Goal: Obtain resource: Obtain resource

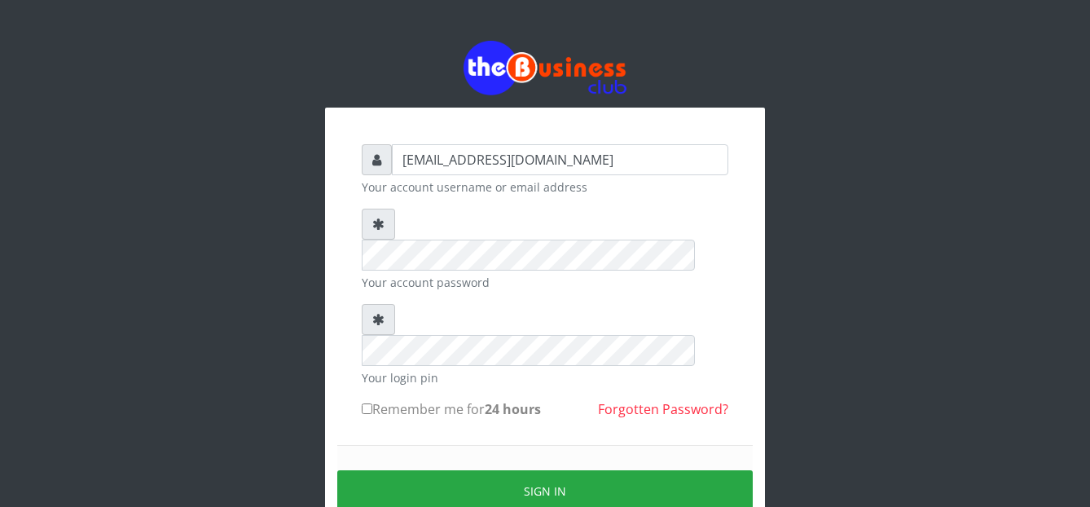
drag, startPoint x: 365, startPoint y: 345, endPoint x: 394, endPoint y: 392, distance: 54.9
click at [365, 403] on input "Remember me for 24 hours" at bounding box center [367, 408] width 11 height 11
checkbox input "true"
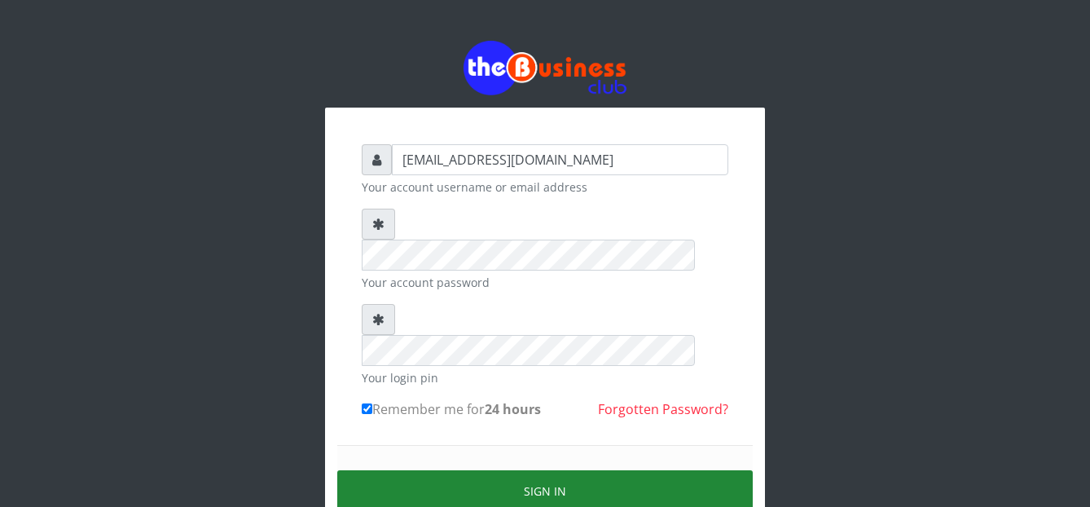
click at [528, 470] on button "Sign in" at bounding box center [545, 491] width 416 height 42
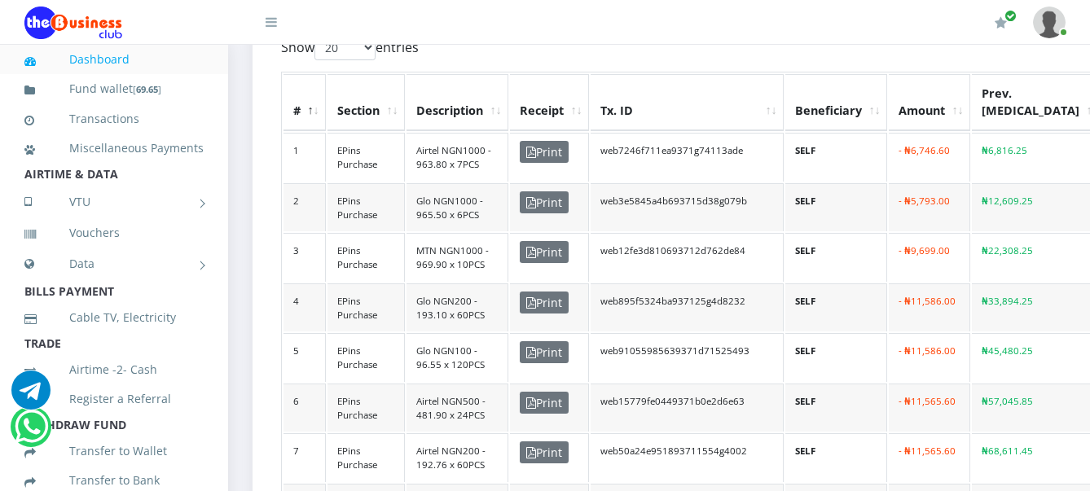
scroll to position [713, 0]
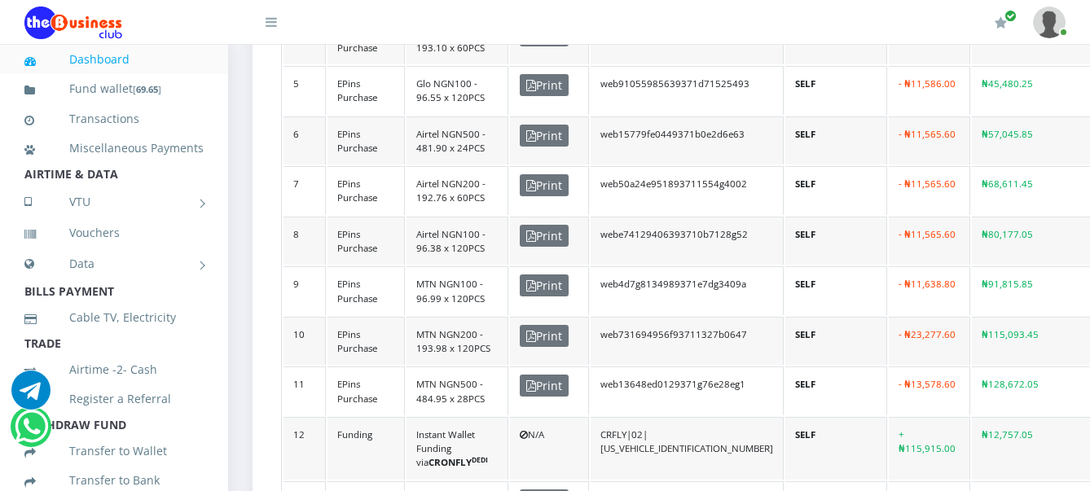
click at [113, 51] on link "Dashboard" at bounding box center [113, 59] width 179 height 37
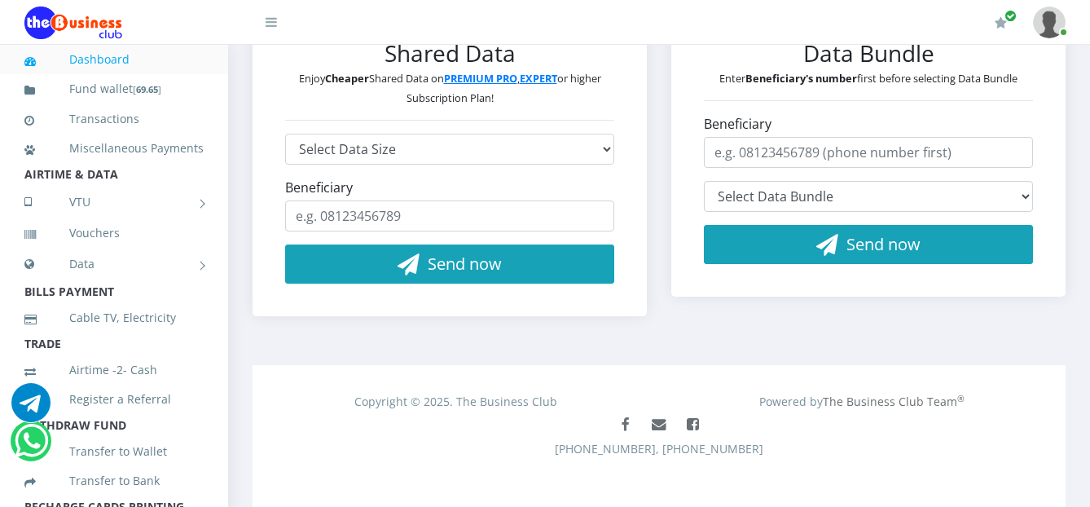
scroll to position [442, 0]
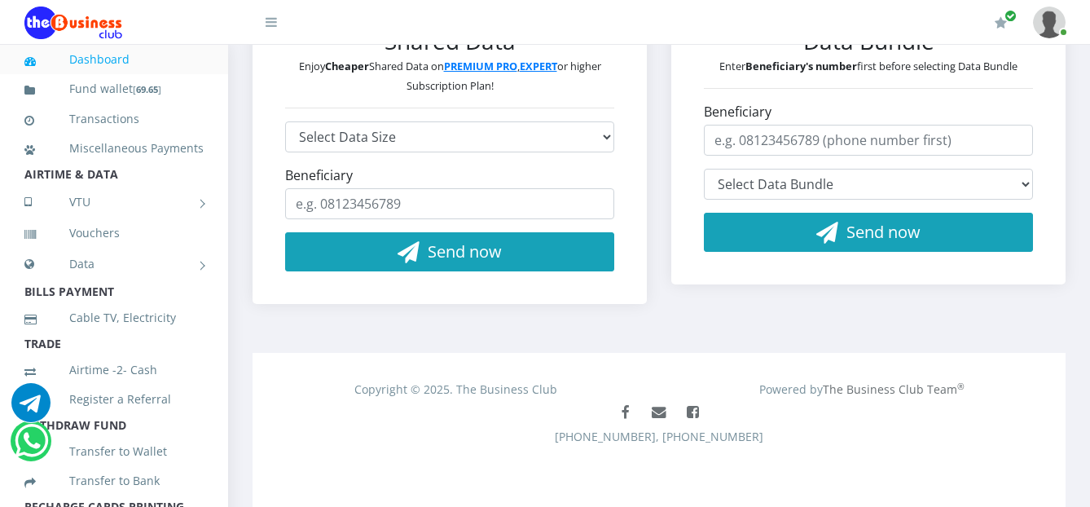
click at [104, 55] on link "Dashboard" at bounding box center [113, 59] width 179 height 37
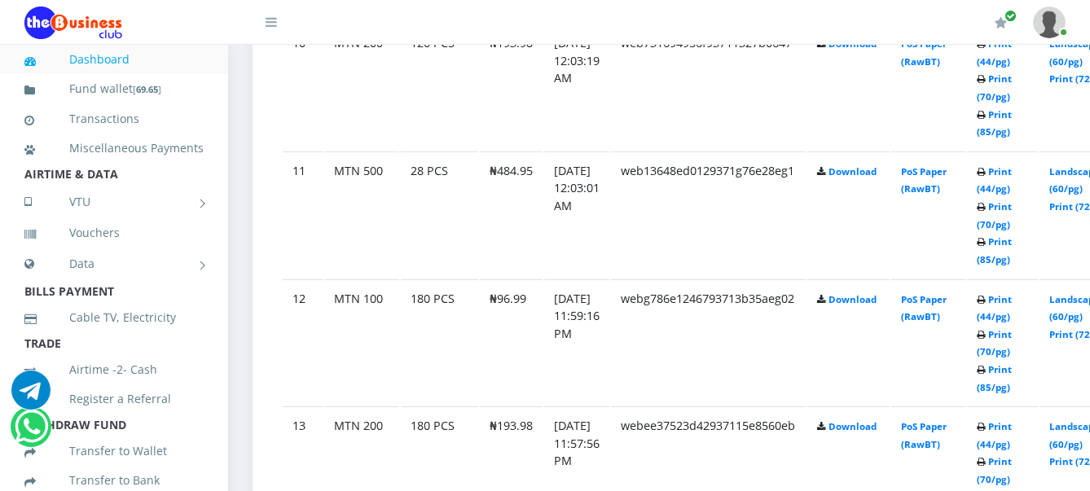
scroll to position [2256, 0]
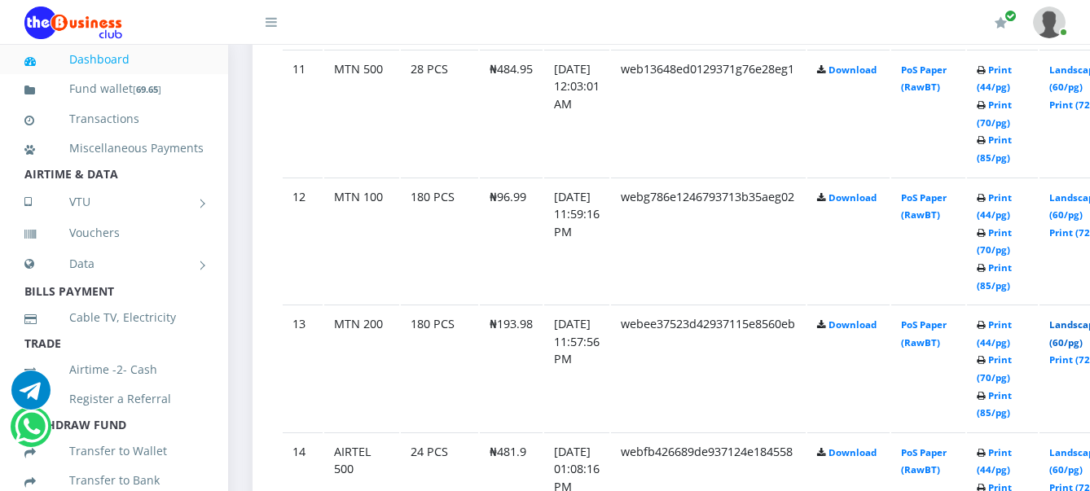
click at [1078, 328] on link "Landscape (60/pg)" at bounding box center [1074, 334] width 51 height 30
click at [1086, 331] on link "Landscape (60/pg)" at bounding box center [1074, 334] width 51 height 30
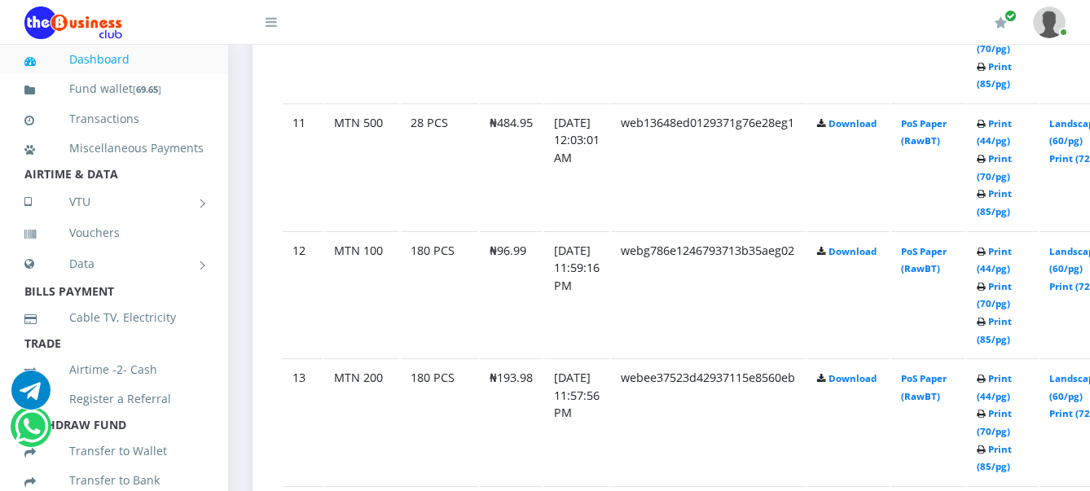
scroll to position [2100, 0]
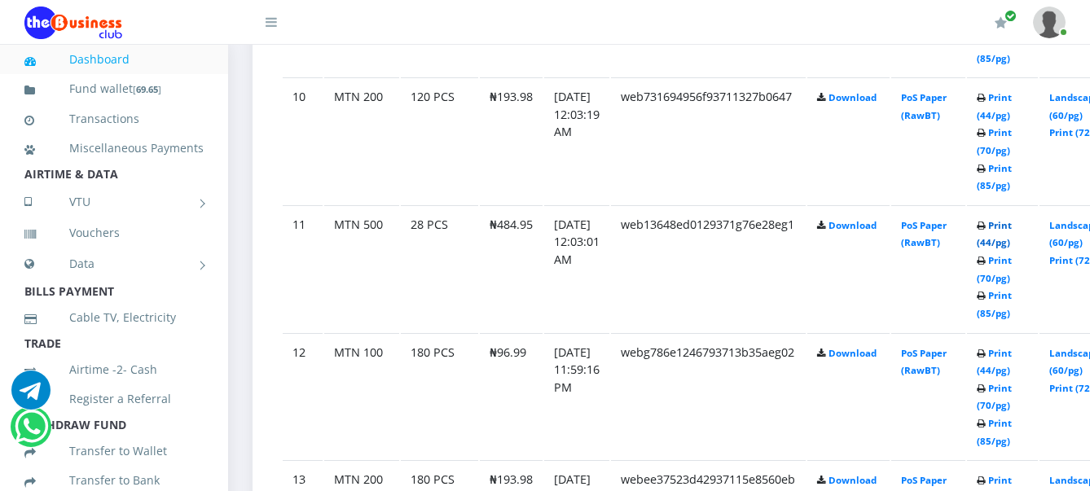
click at [1012, 227] on link "Print (44/pg)" at bounding box center [994, 234] width 35 height 30
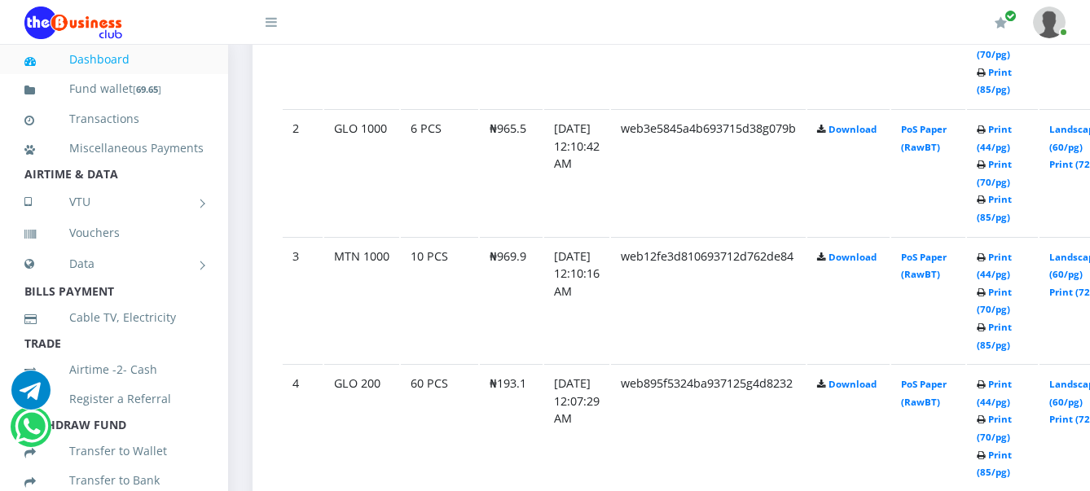
scroll to position [1082, 0]
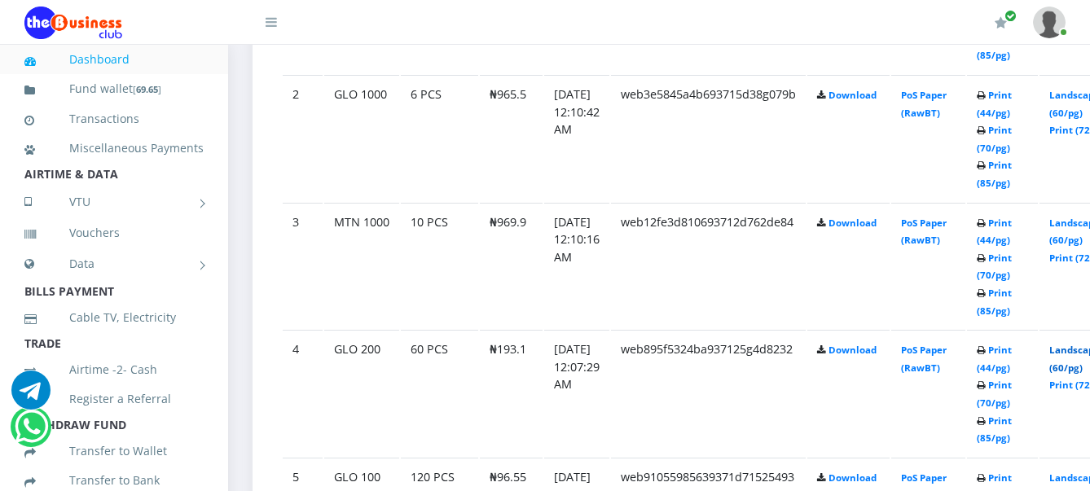
click at [1084, 353] on link "Landscape (60/pg)" at bounding box center [1074, 359] width 51 height 30
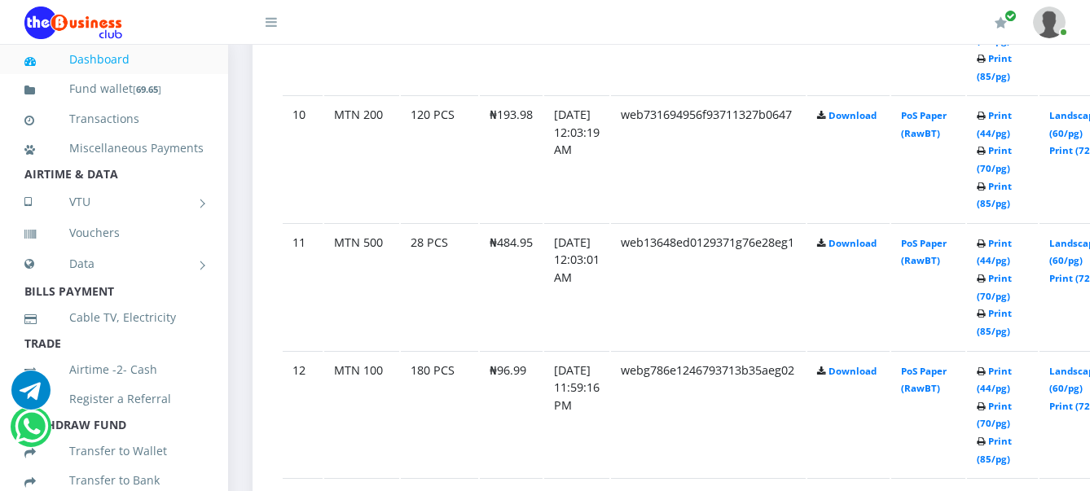
scroll to position [2047, 0]
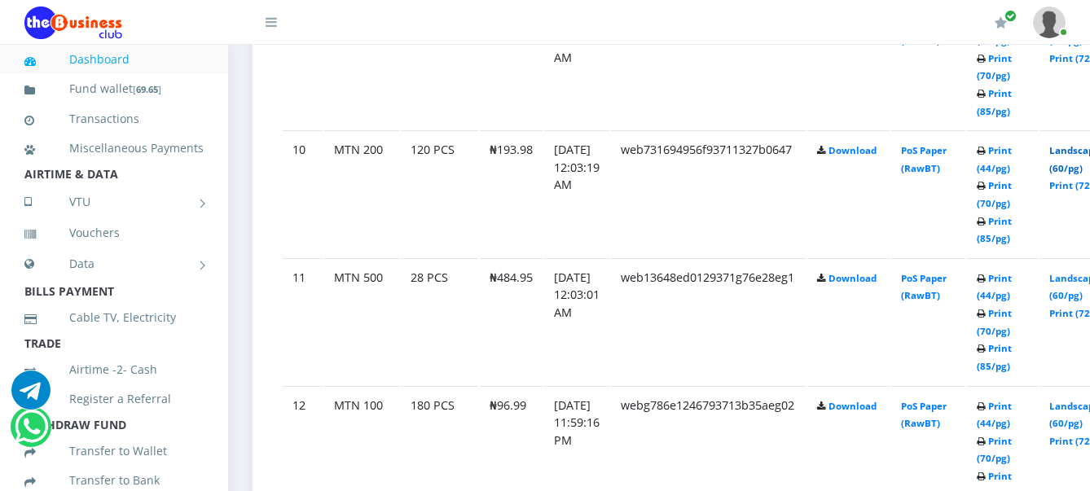
click at [1078, 155] on link "Landscape (60/pg)" at bounding box center [1074, 159] width 51 height 30
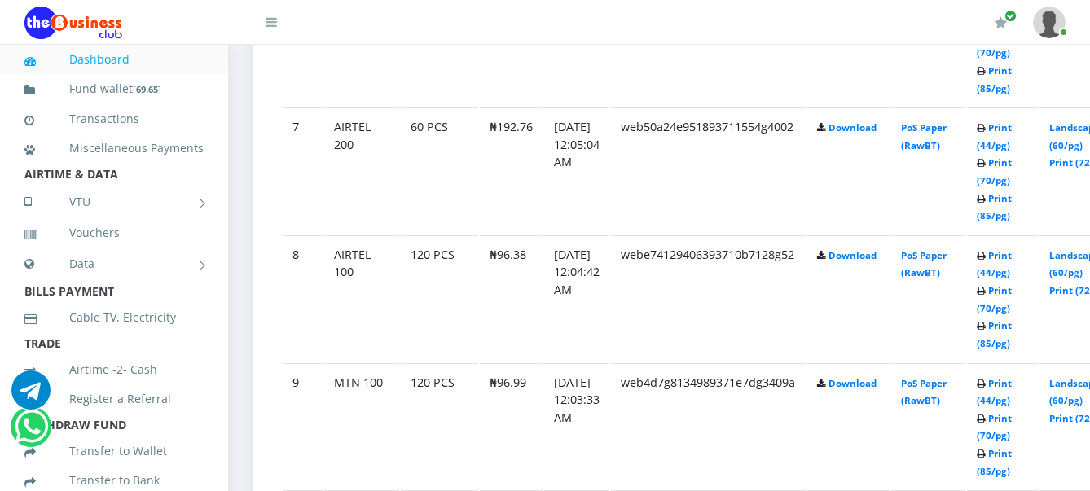
scroll to position [1640, 0]
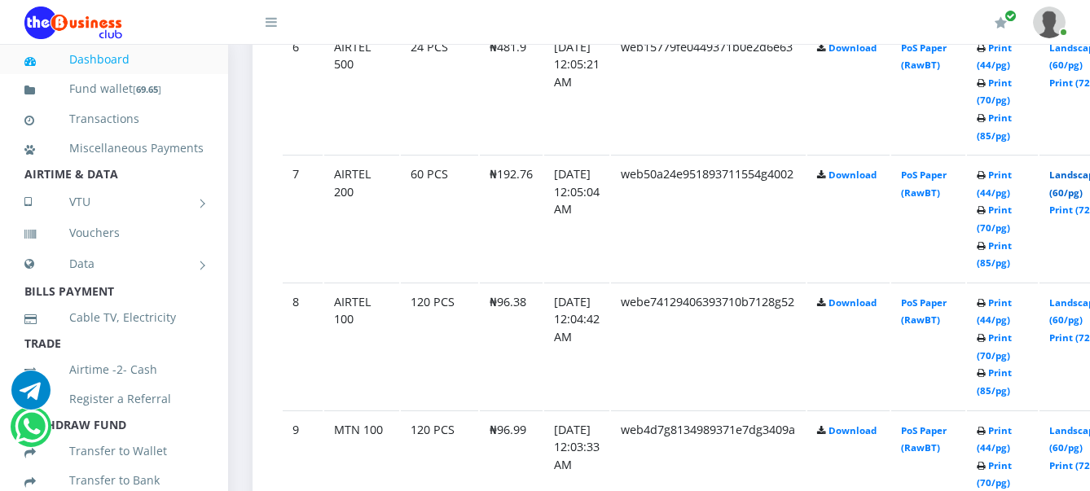
click at [1080, 176] on link "Landscape (60/pg)" at bounding box center [1074, 184] width 51 height 30
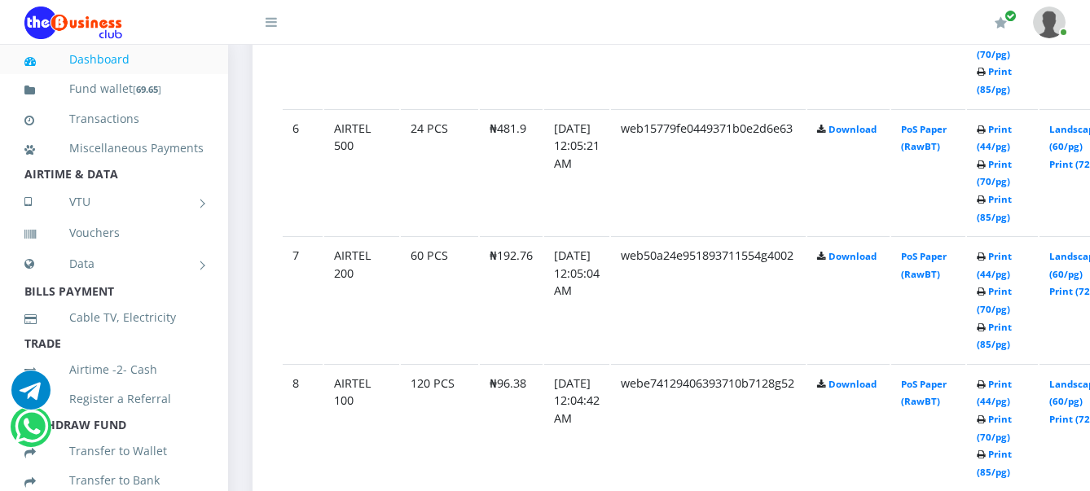
scroll to position [1528, 0]
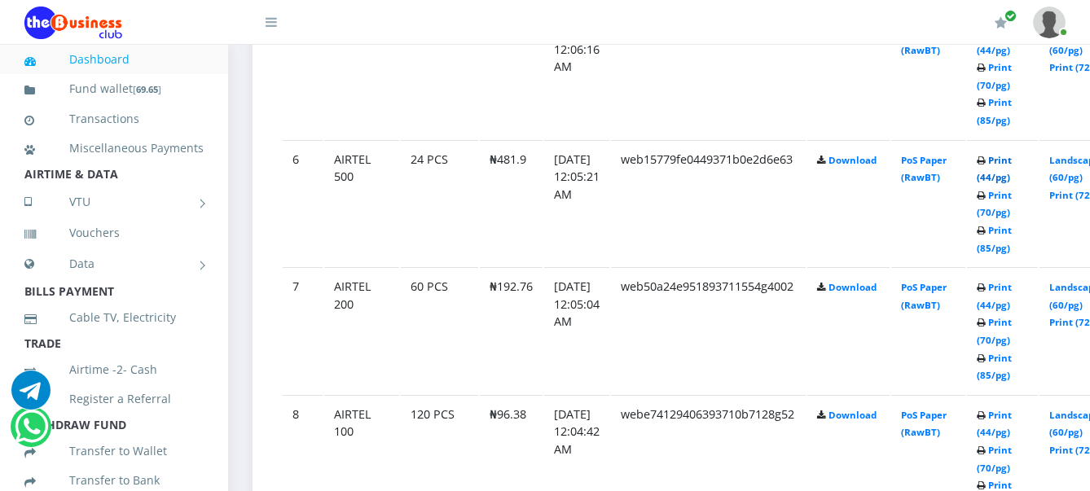
click at [1012, 162] on link "Print (44/pg)" at bounding box center [994, 169] width 35 height 30
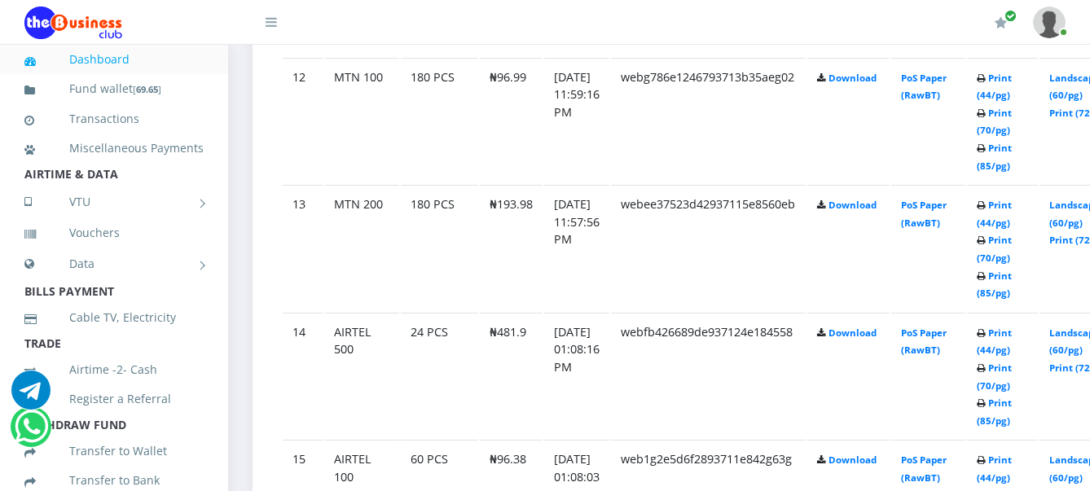
scroll to position [2342, 0]
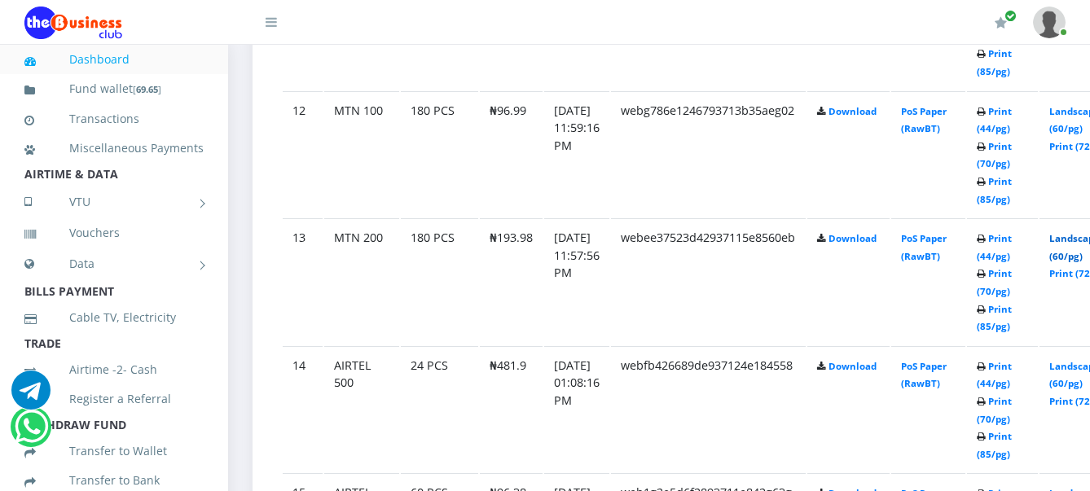
click at [1084, 241] on link "Landscape (60/pg)" at bounding box center [1074, 247] width 51 height 30
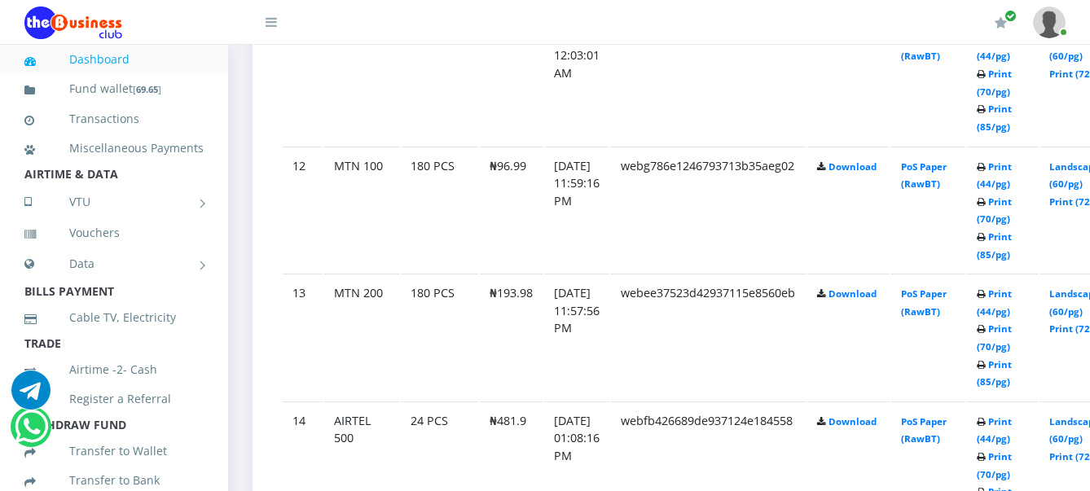
scroll to position [2241, 0]
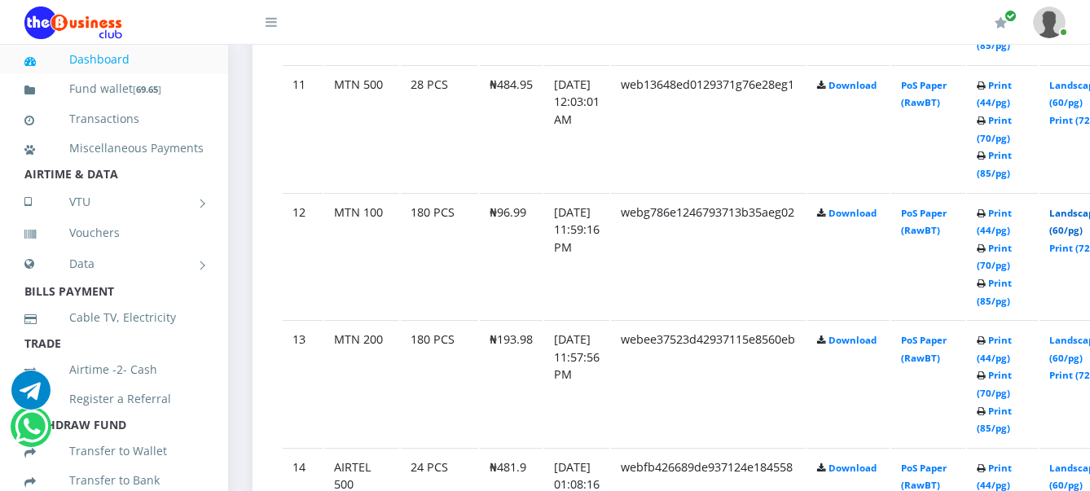
click at [1078, 214] on link "Landscape (60/pg)" at bounding box center [1074, 222] width 51 height 30
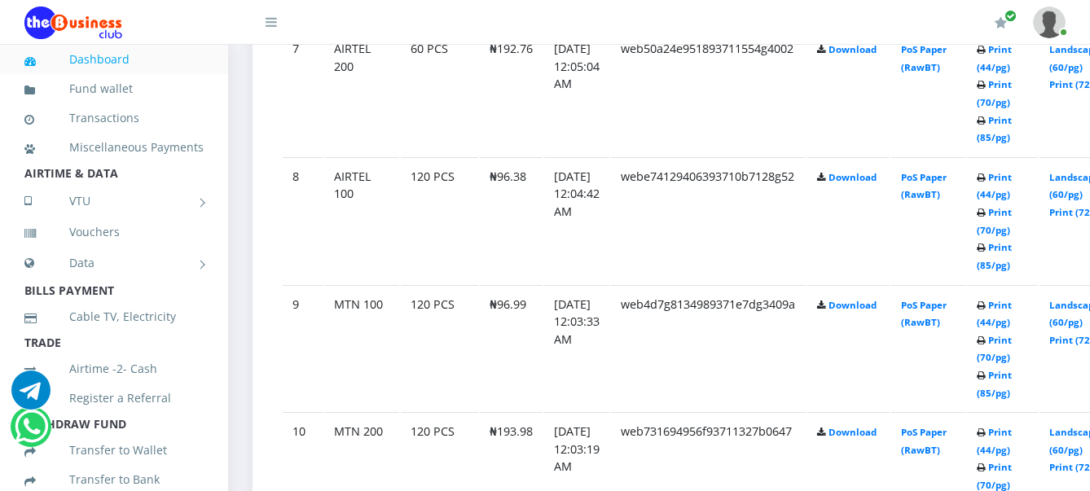
scroll to position [1713, 0]
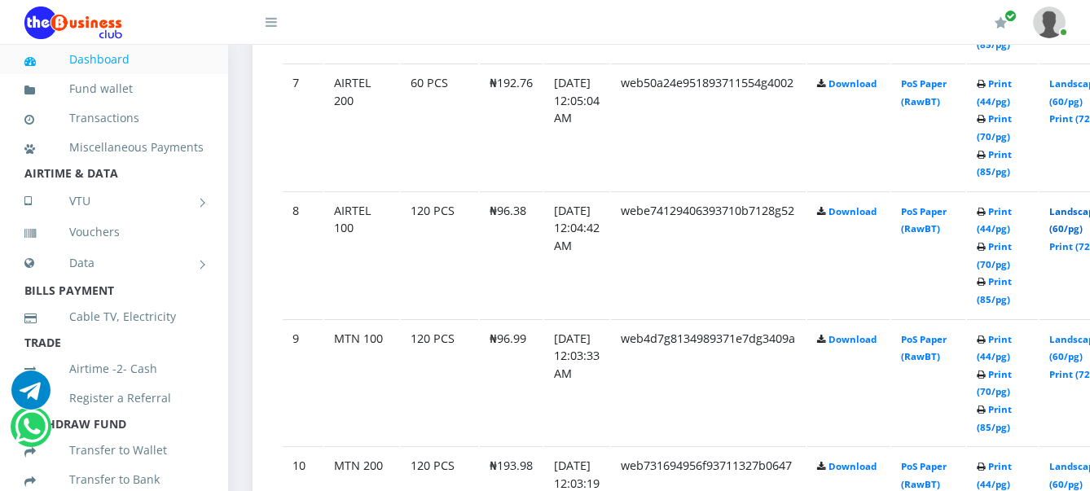
click at [1081, 217] on link "Landscape (60/pg)" at bounding box center [1074, 220] width 51 height 30
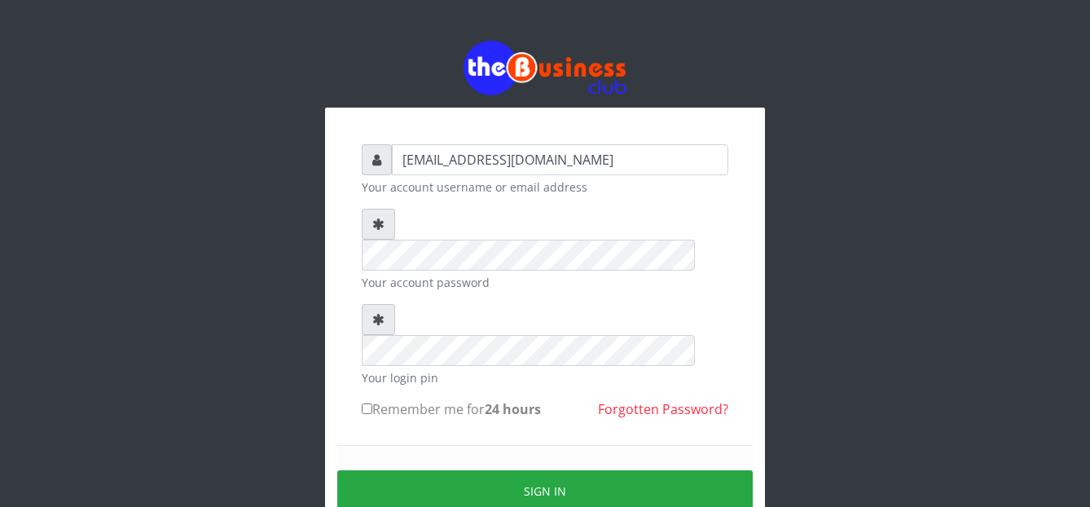
click at [361, 345] on div "[EMAIL_ADDRESS][DOMAIN_NAME] Your account username or email address Your accoun…" at bounding box center [545, 360] width 391 height 456
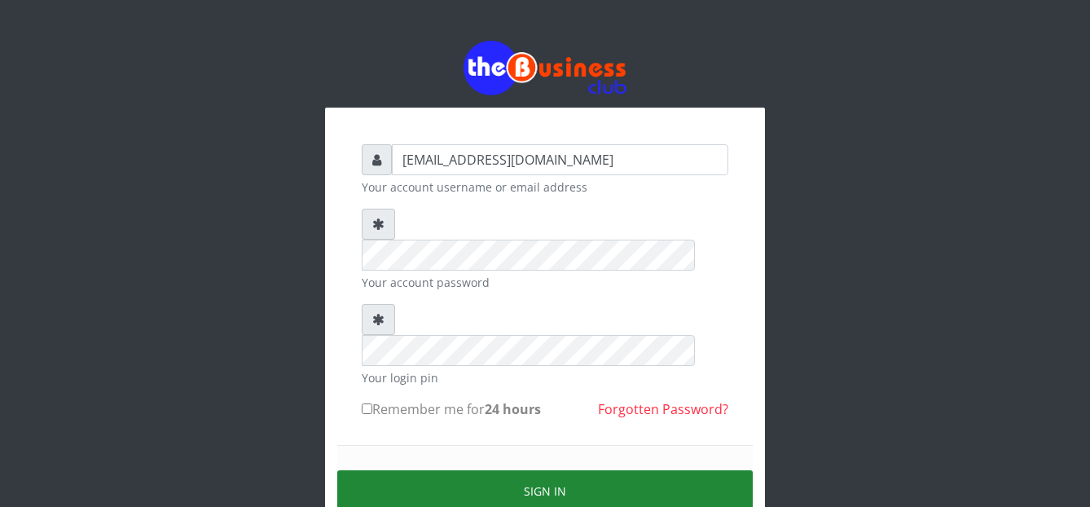
click at [442, 470] on button "Sign in" at bounding box center [545, 491] width 416 height 42
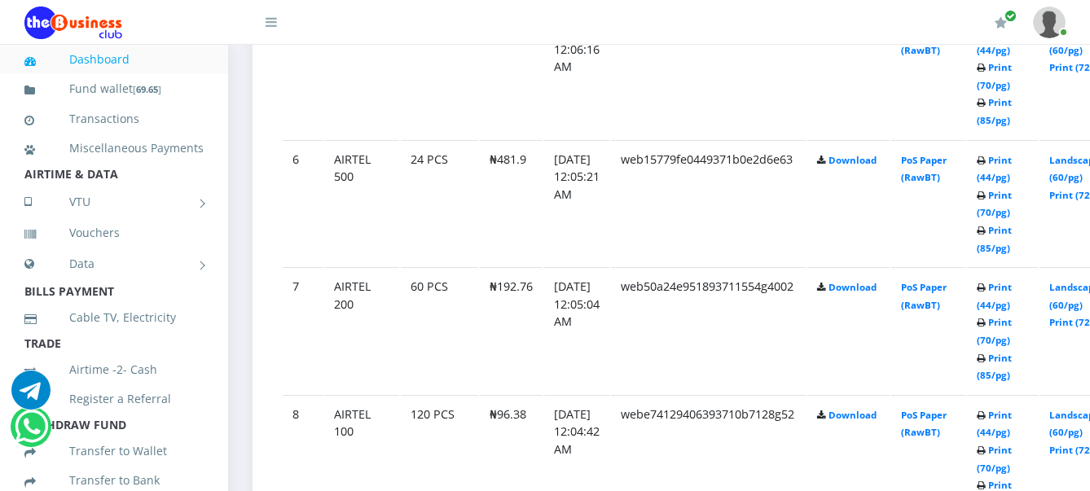
scroll to position [1731, 0]
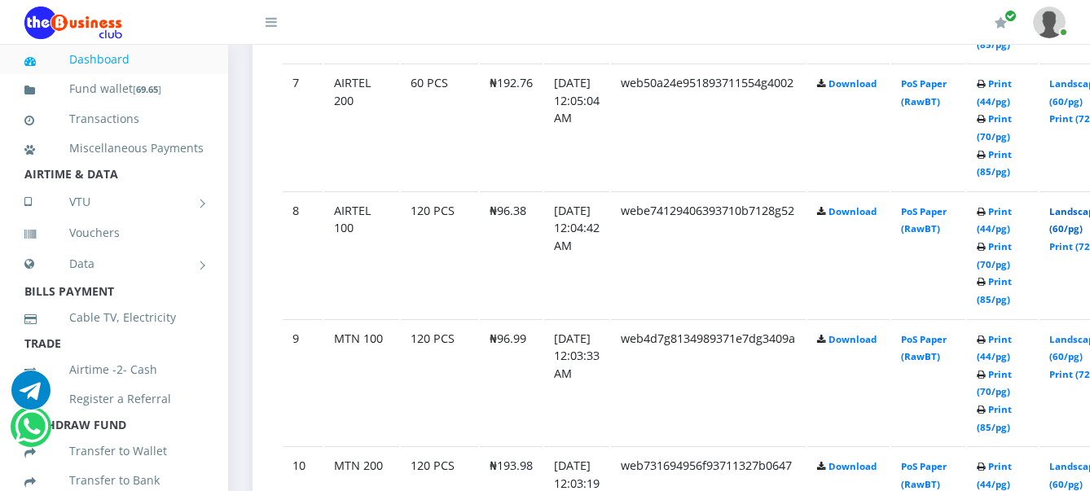
click at [1080, 219] on link "Landscape (60/pg)" at bounding box center [1074, 220] width 51 height 30
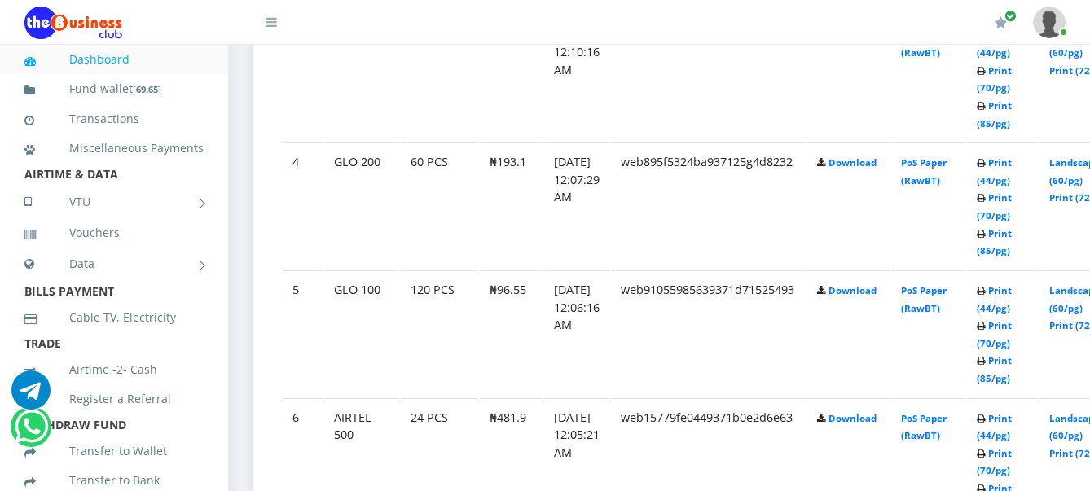
scroll to position [1222, 0]
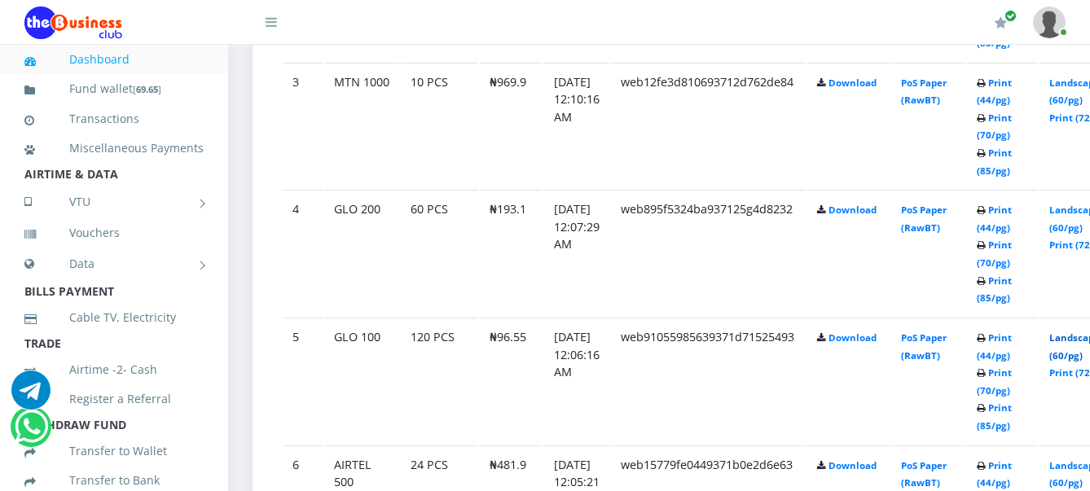
click at [1082, 338] on link "Landscape (60/pg)" at bounding box center [1074, 347] width 51 height 30
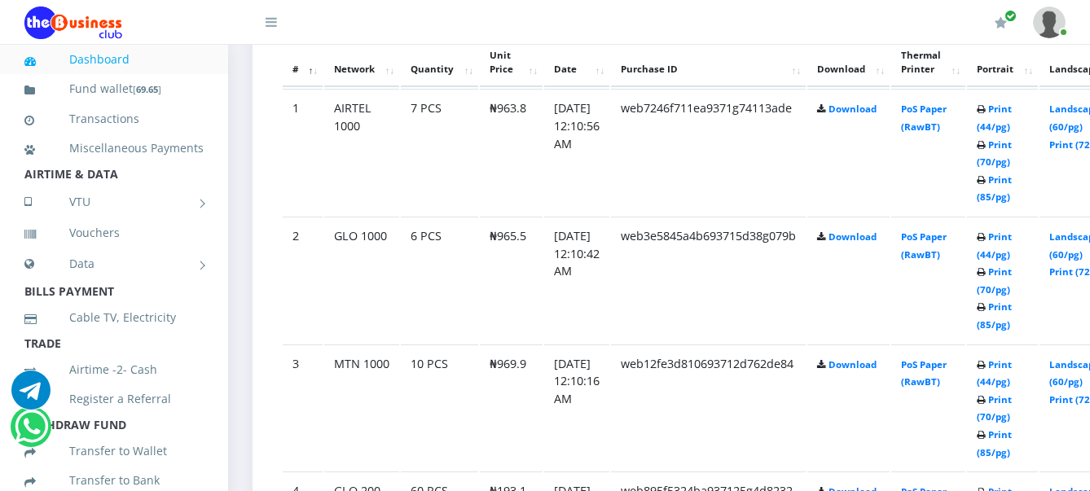
scroll to position [917, 0]
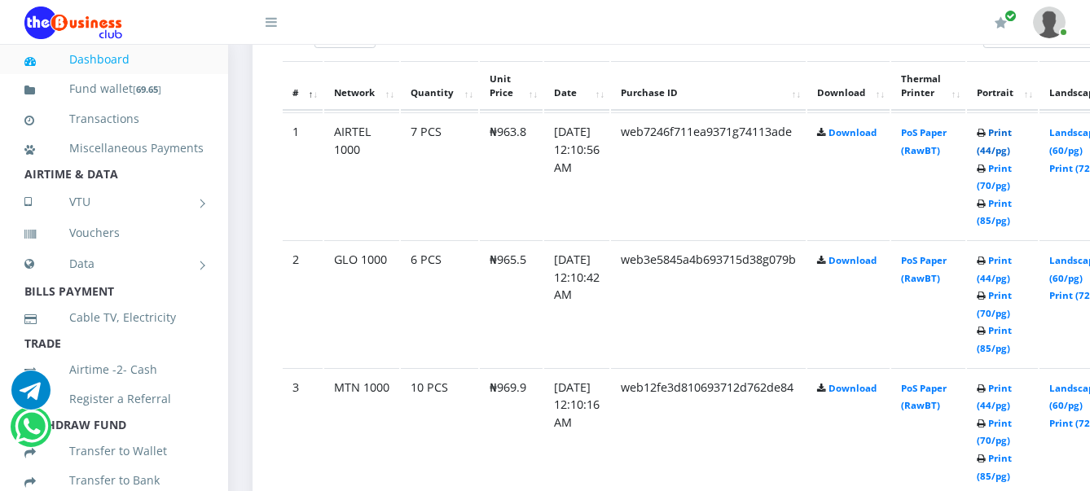
click at [1012, 131] on link "Print (44/pg)" at bounding box center [994, 141] width 35 height 30
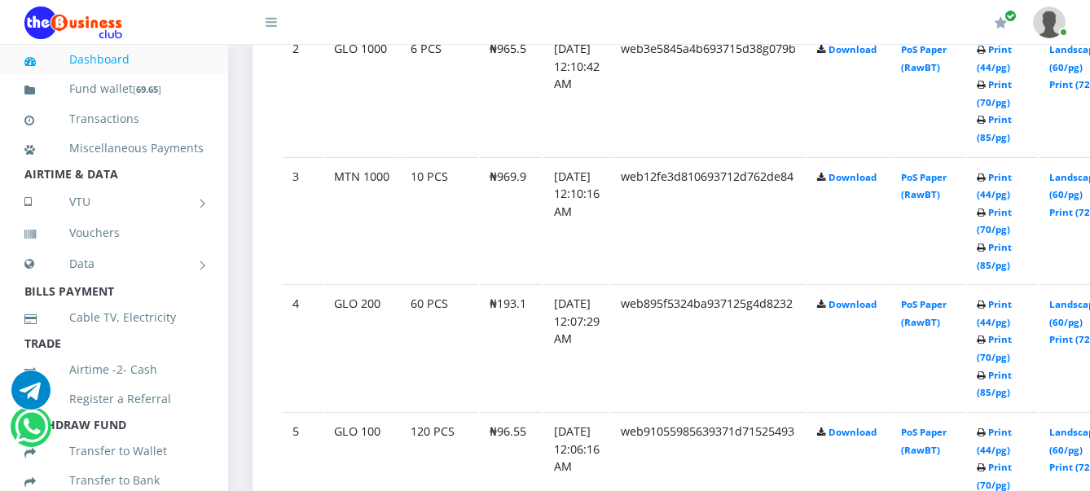
scroll to position [1120, 0]
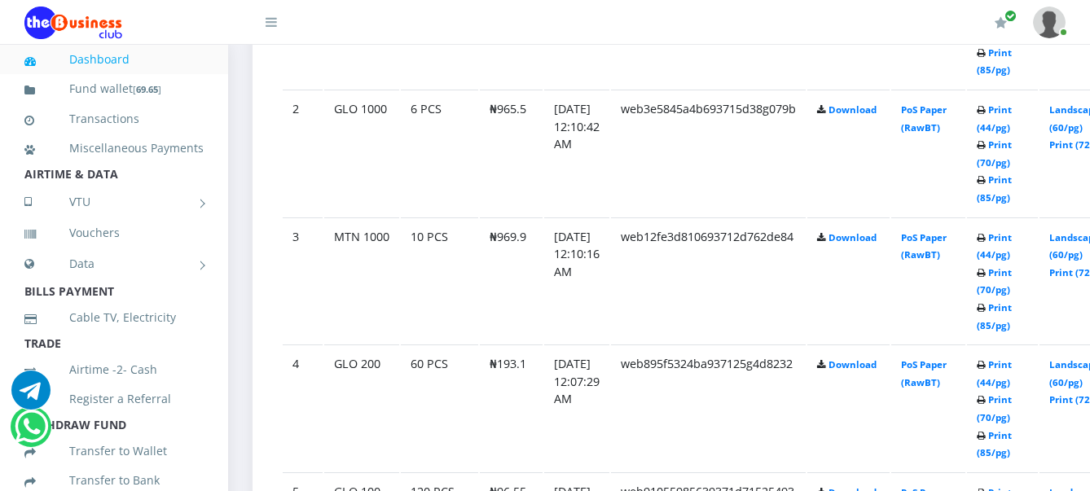
scroll to position [1120, 0]
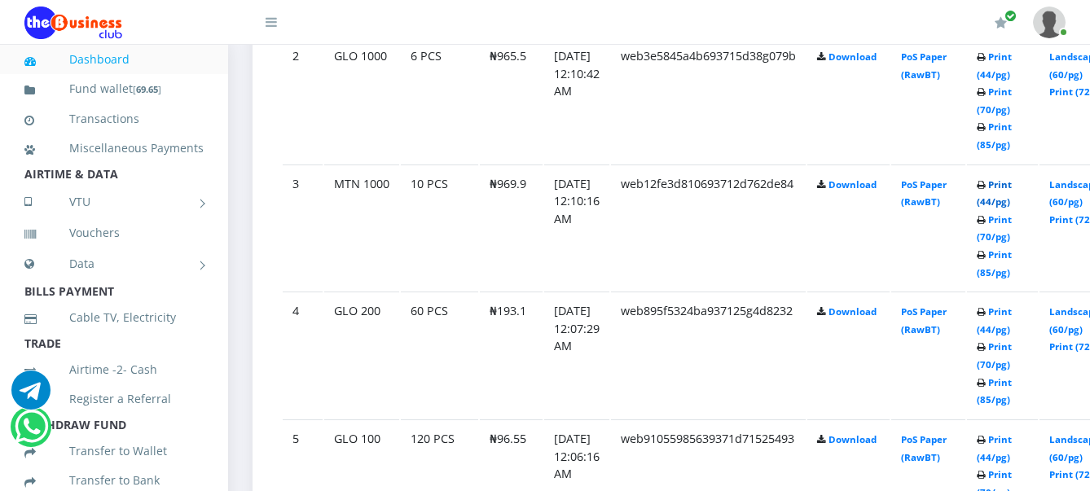
click at [1012, 186] on link "Print (44/pg)" at bounding box center [994, 193] width 35 height 30
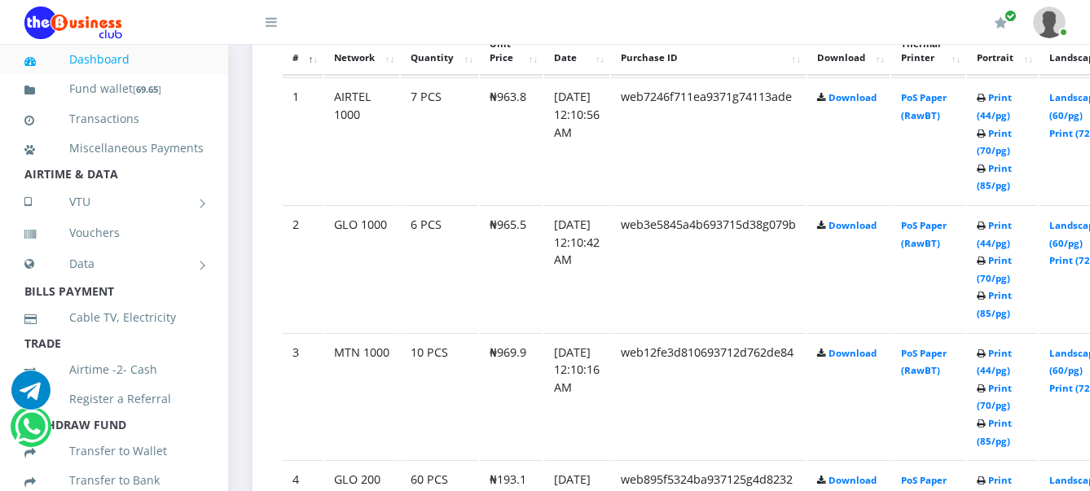
scroll to position [917, 0]
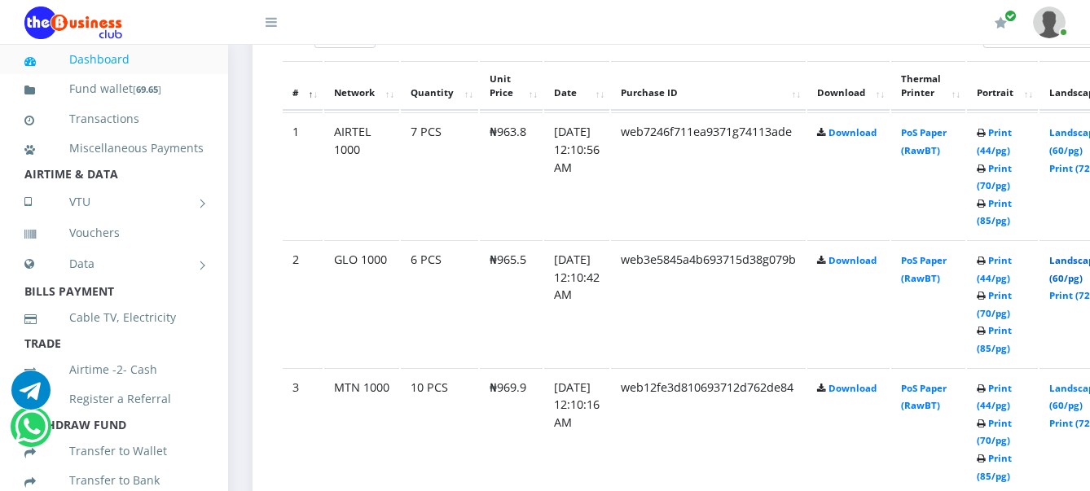
click at [1081, 262] on link "Landscape (60/pg)" at bounding box center [1074, 269] width 51 height 30
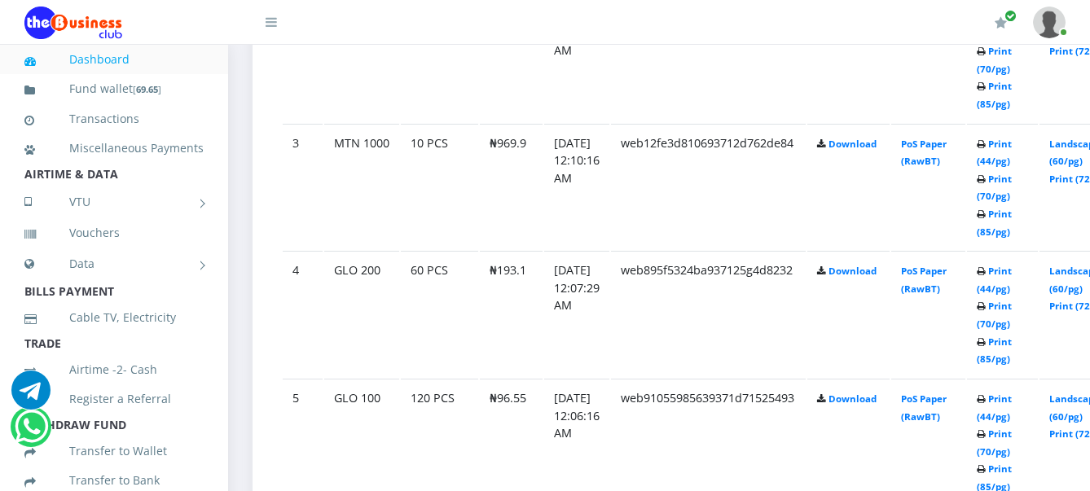
scroll to position [1120, 0]
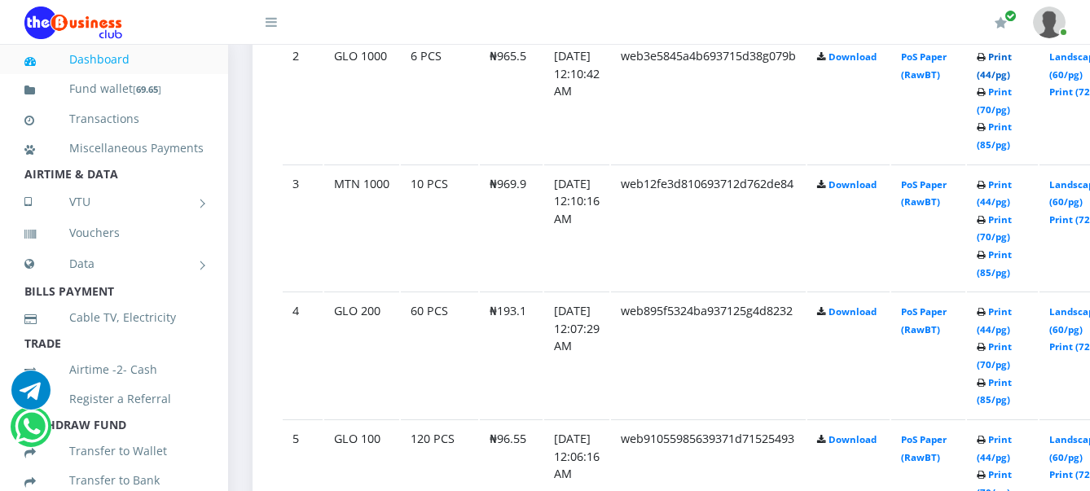
click at [1012, 64] on link "Print (44/pg)" at bounding box center [994, 66] width 35 height 30
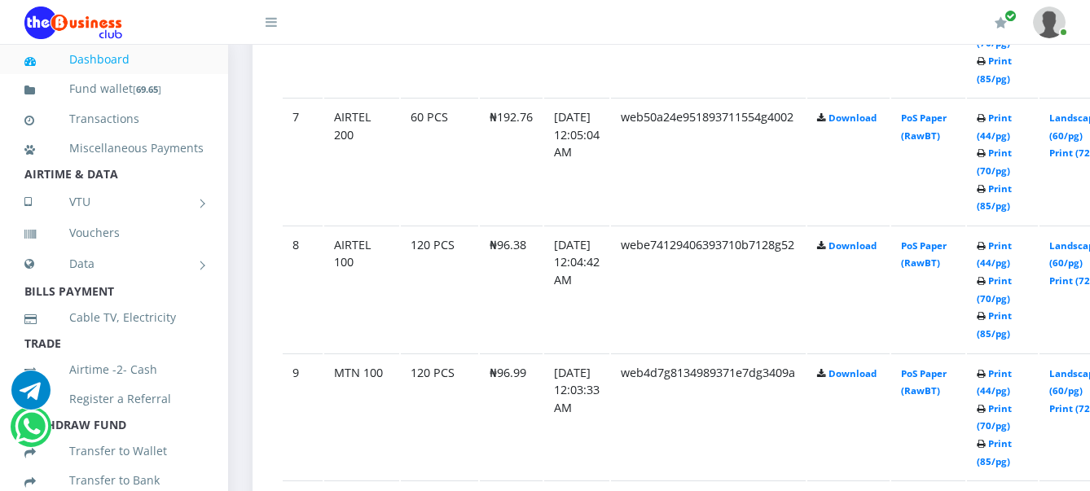
scroll to position [1731, 0]
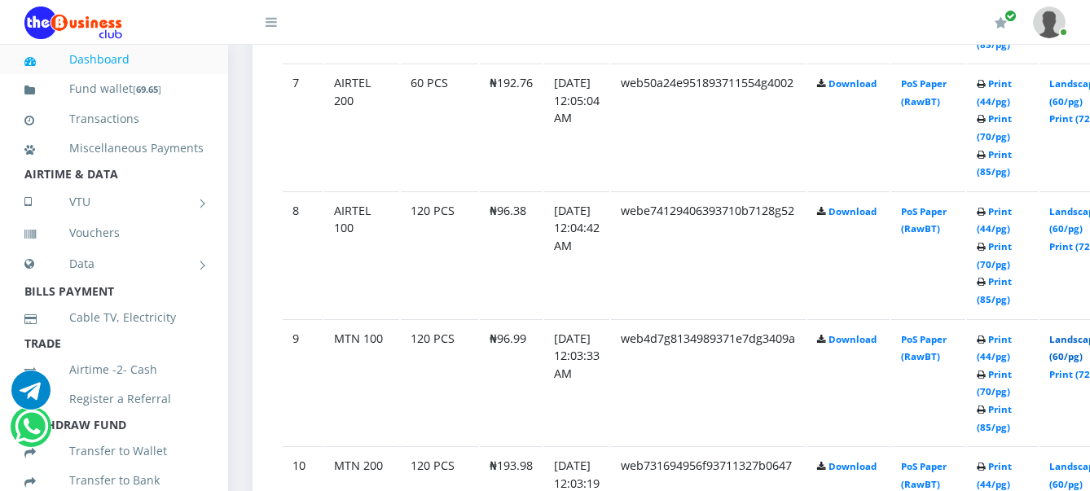
click at [1080, 341] on link "Landscape (60/pg)" at bounding box center [1074, 348] width 51 height 30
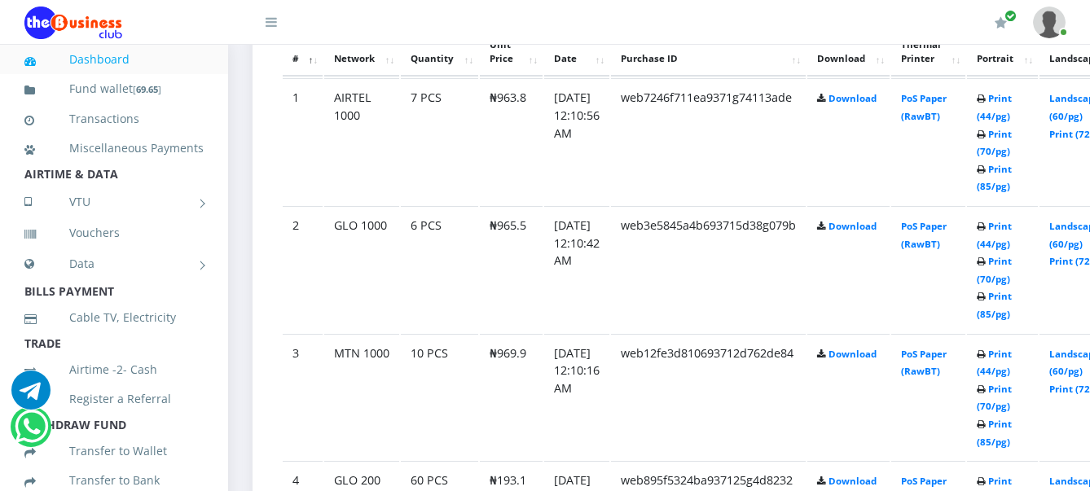
scroll to position [917, 0]
